Goal: Communication & Community: Answer question/provide support

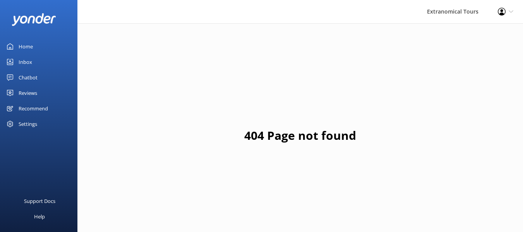
click at [25, 66] on div "Inbox" at bounding box center [26, 61] width 14 height 15
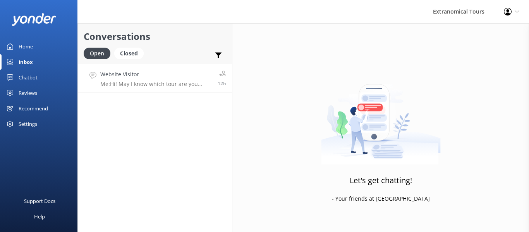
click at [120, 79] on div "Website Visitor Me: Hi! May I know which tour are you interested in?" at bounding box center [156, 78] width 112 height 17
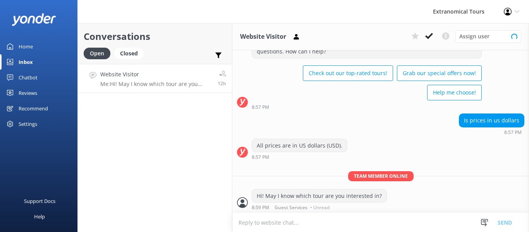
scroll to position [35, 0]
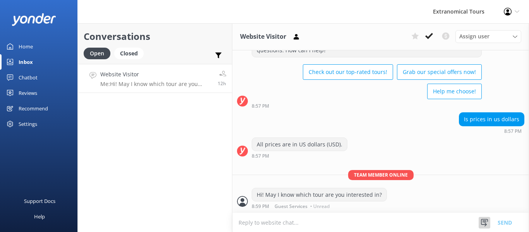
click at [488, 226] on div at bounding box center [485, 223] width 12 height 12
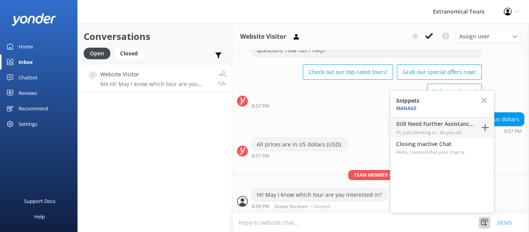
click at [429, 125] on h4 "Still Need Further Assistance?" at bounding box center [434, 124] width 77 height 9
type textarea "Hi, just checking in - do you still require assistance from our team on this? T…"
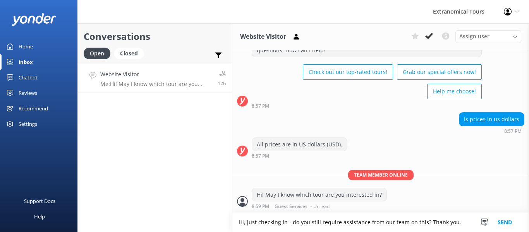
click at [500, 224] on button "Send" at bounding box center [504, 222] width 29 height 19
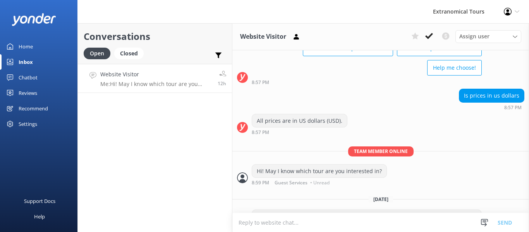
scroll to position [80, 0]
